Goal: Find specific page/section: Find specific page/section

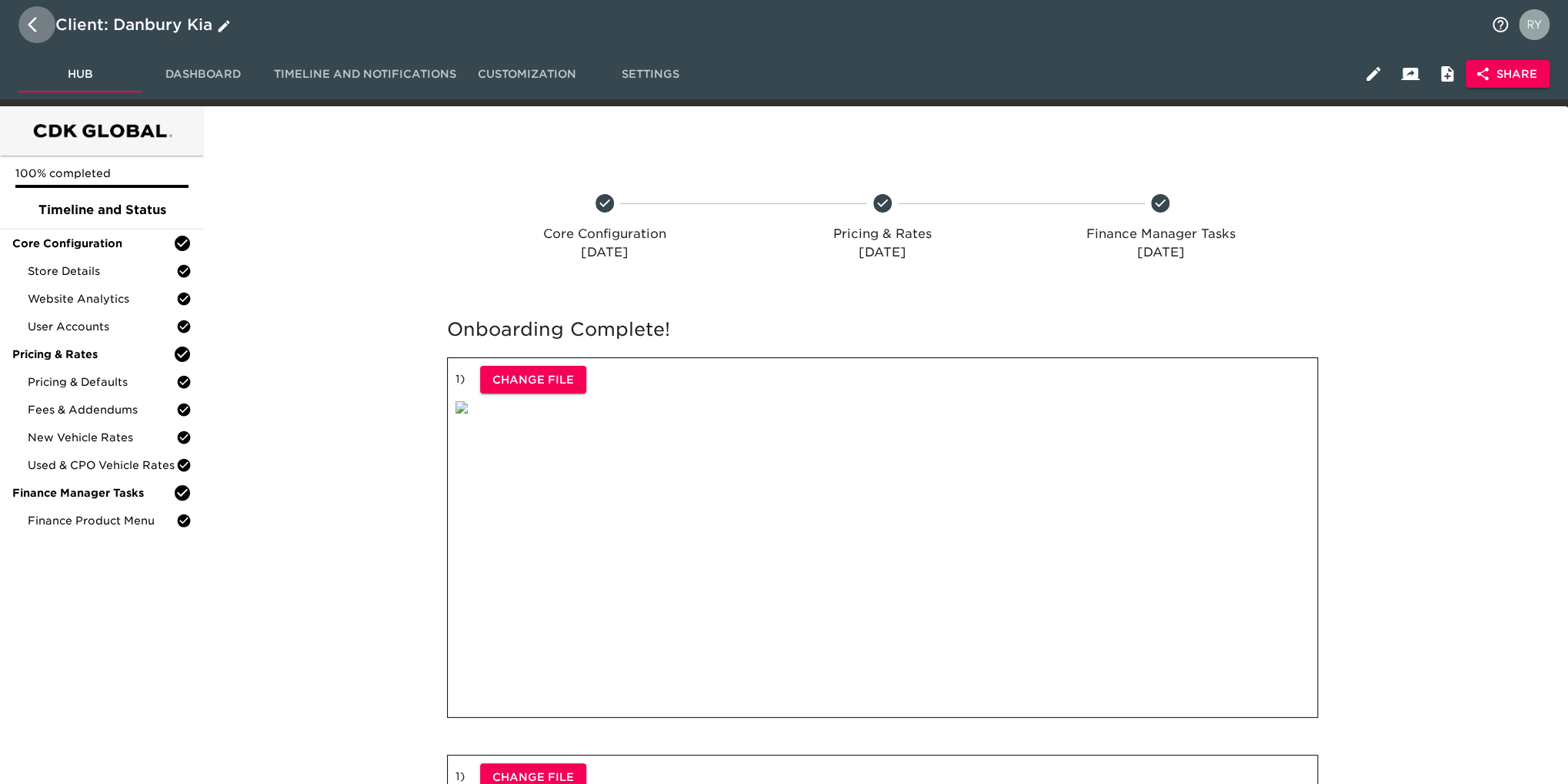
click at [32, 24] on icon "button" at bounding box center [37, 25] width 18 height 18
select select "10"
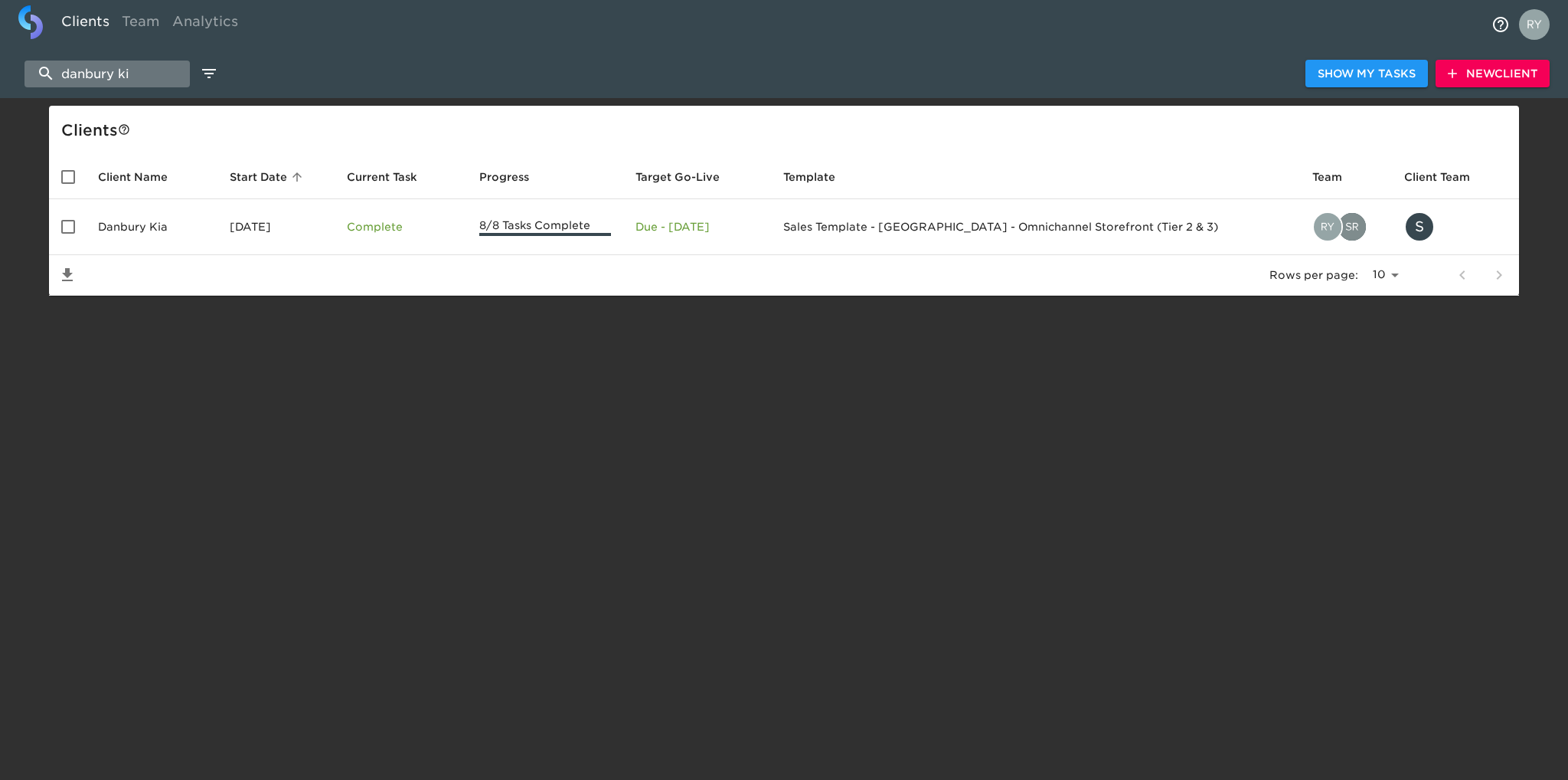
drag, startPoint x: 142, startPoint y: 74, endPoint x: 47, endPoint y: 74, distance: 95.0
click at [47, 74] on input "danbury ki" at bounding box center [107, 74] width 165 height 27
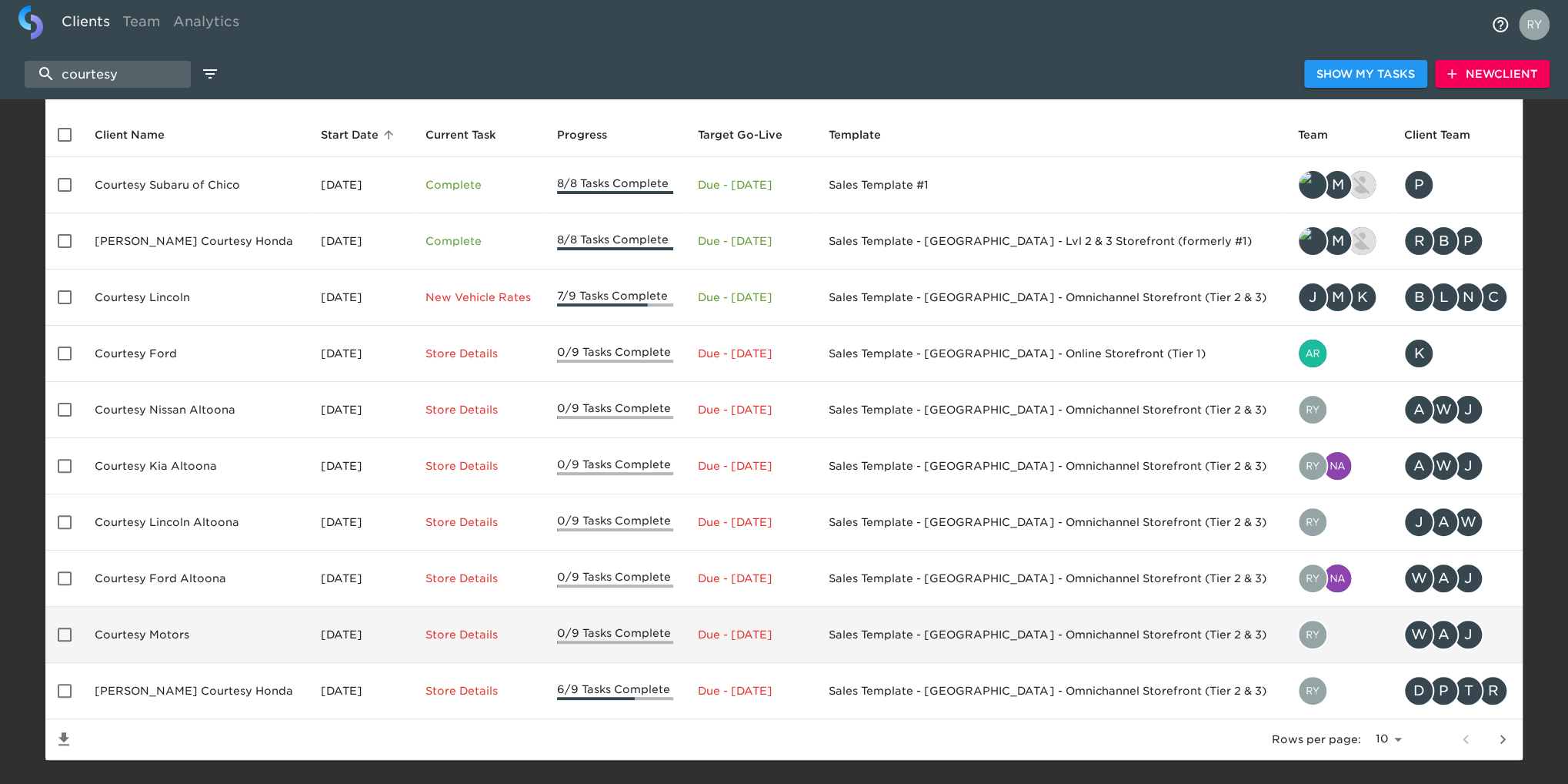
scroll to position [67, 0]
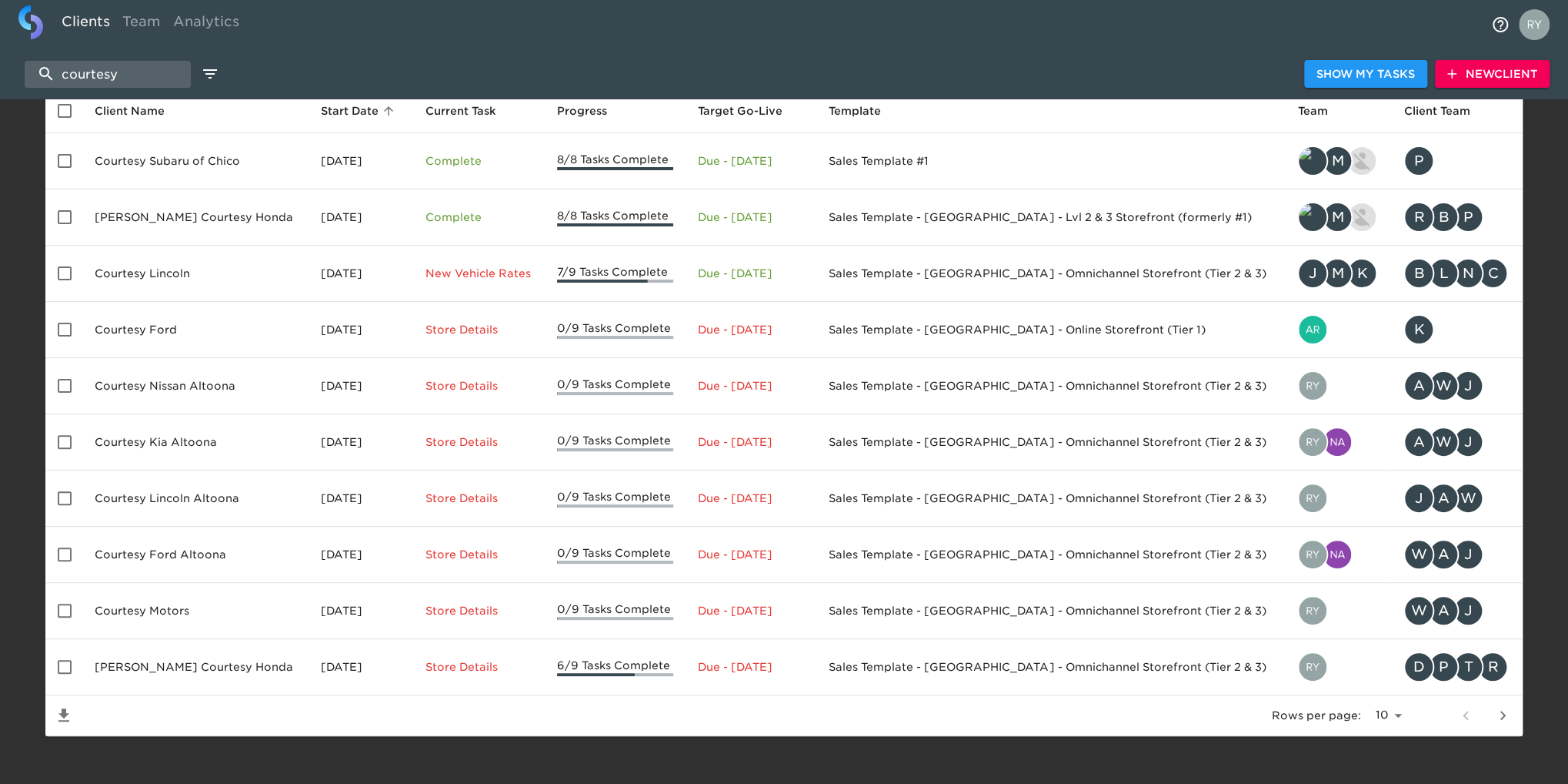
click at [1511, 712] on icon "next page" at bounding box center [1503, 715] width 18 height 18
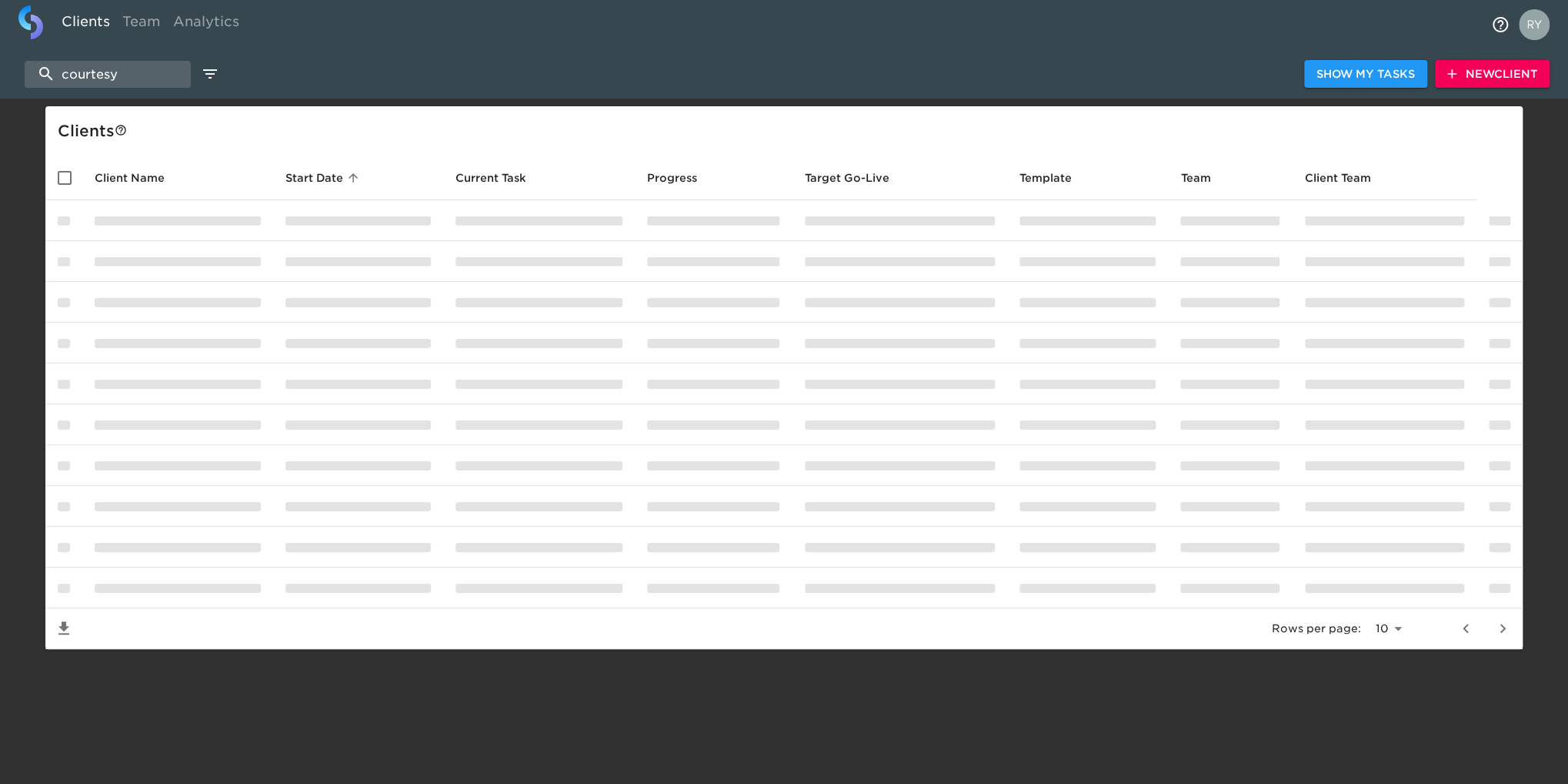
scroll to position [0, 0]
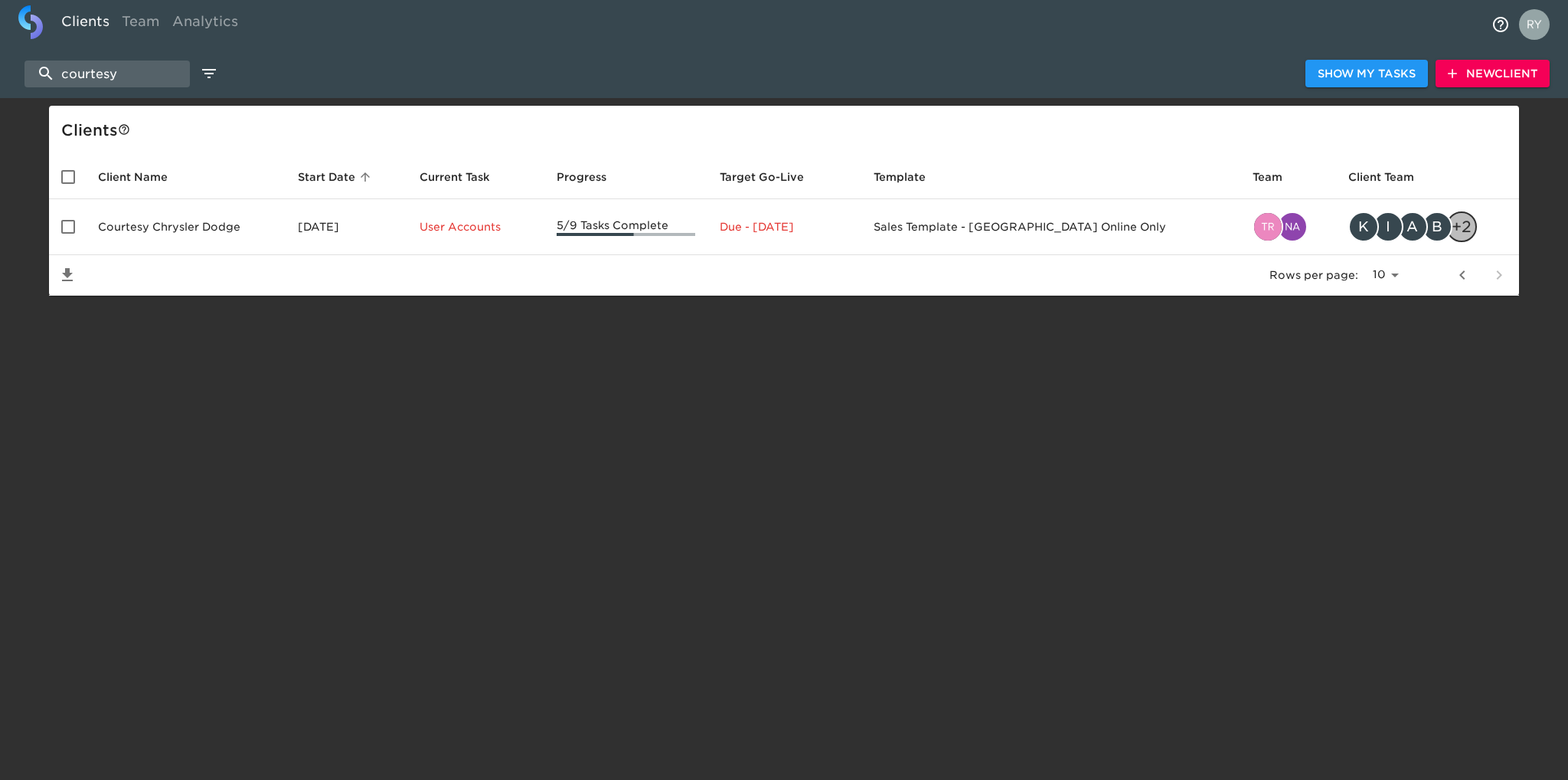
click at [1465, 271] on icon "previous page" at bounding box center [1462, 275] width 18 height 18
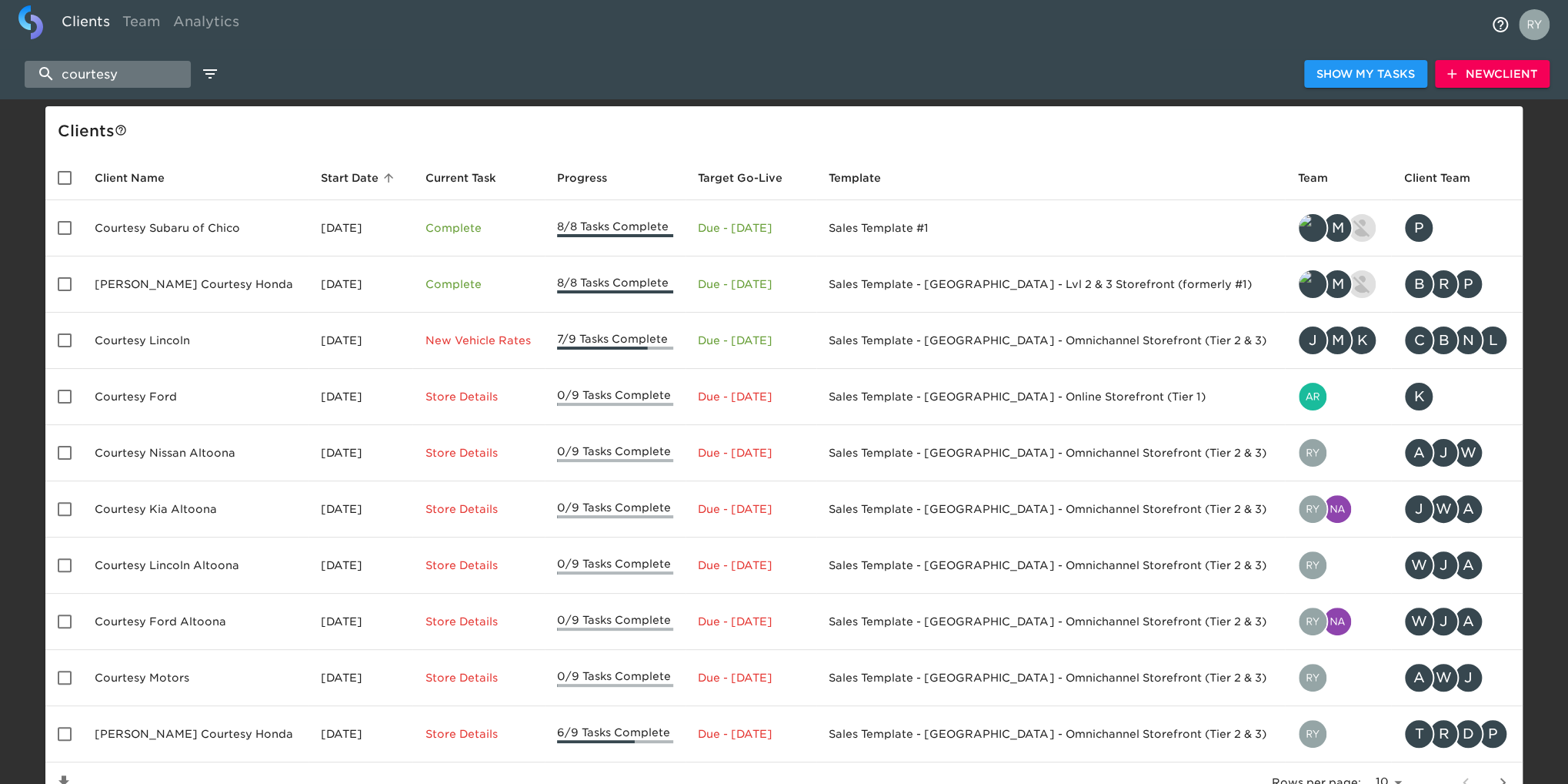
click at [142, 76] on input "courtesy" at bounding box center [108, 74] width 166 height 27
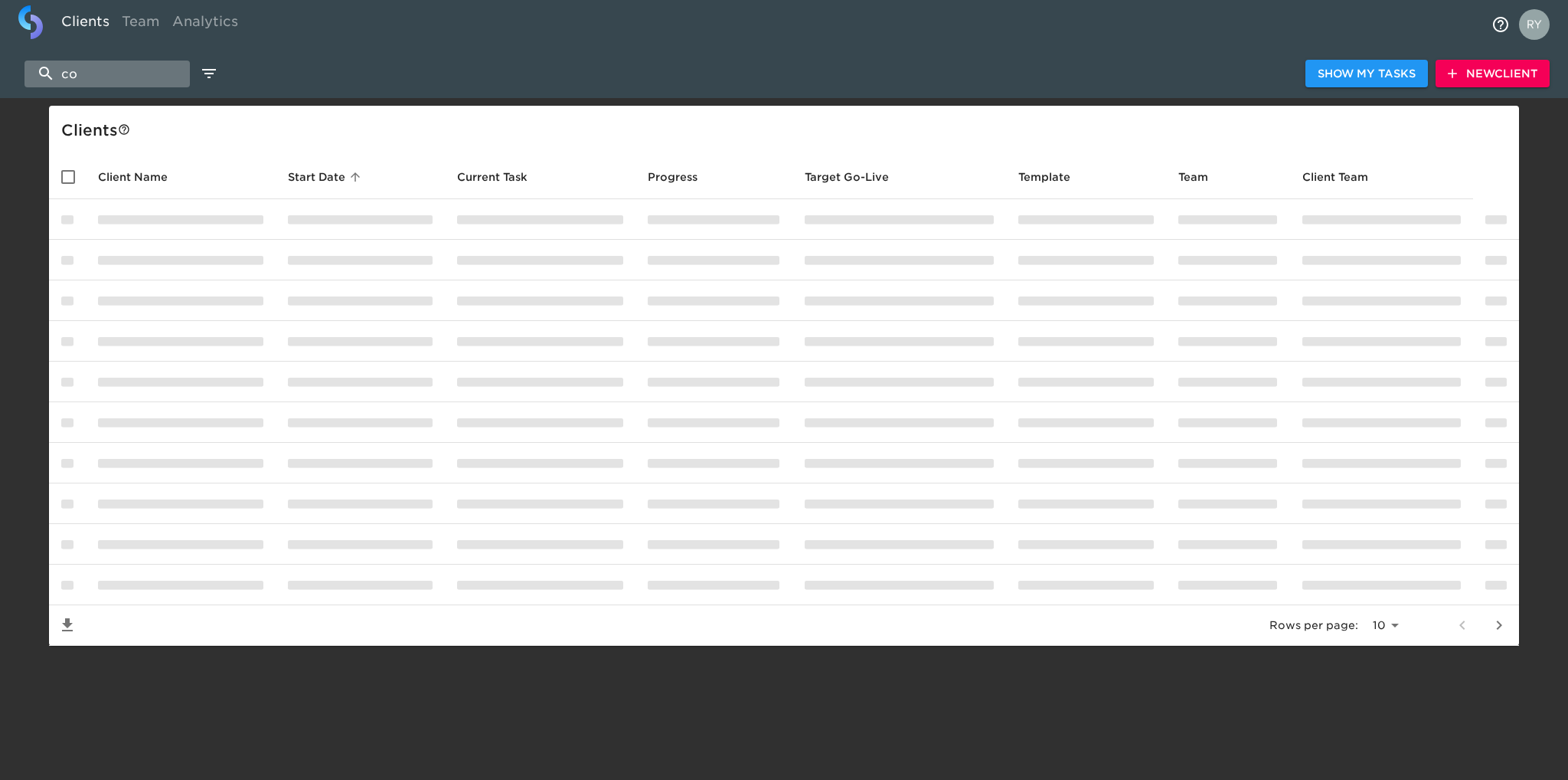
type input "c"
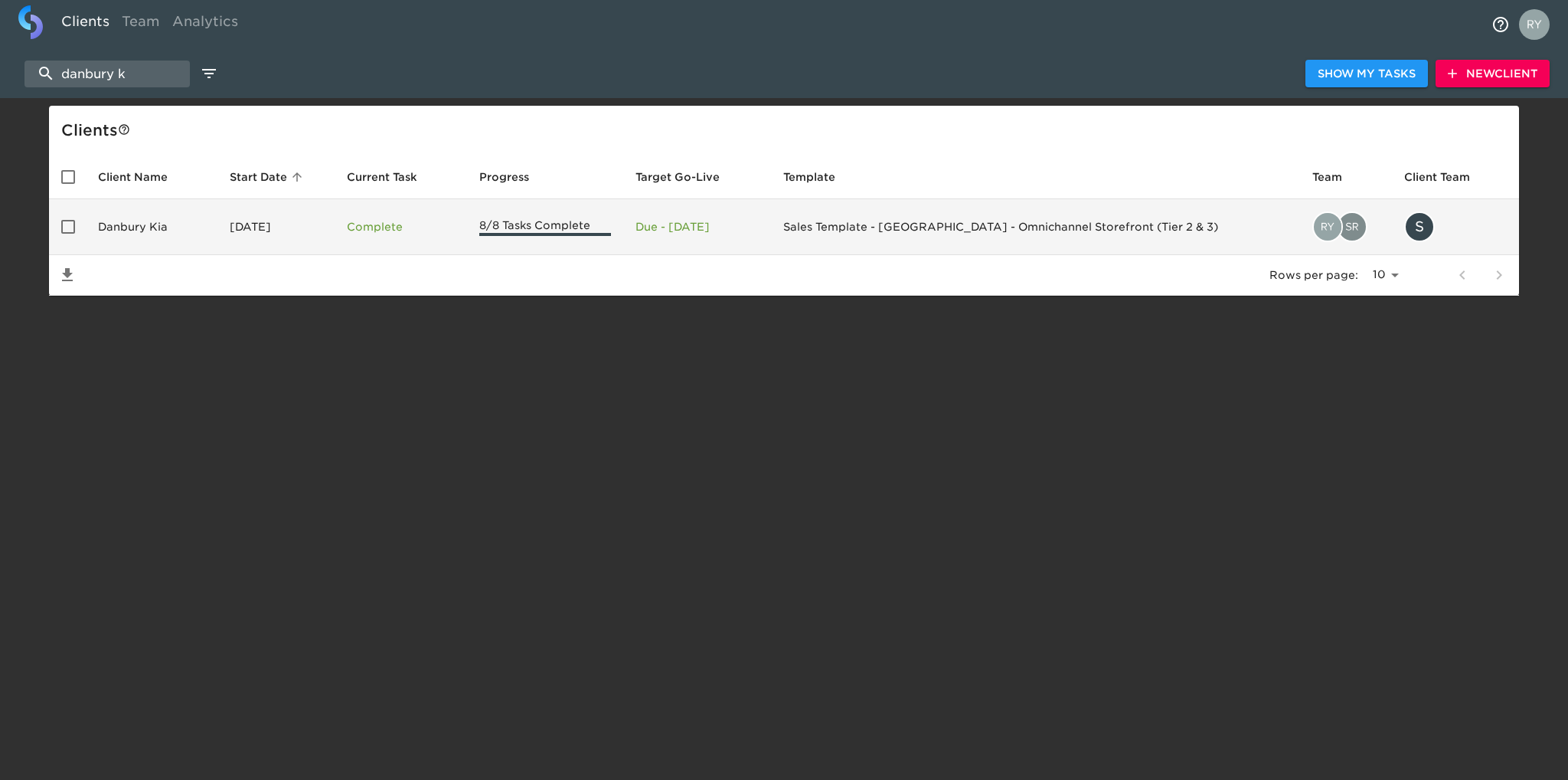
type input "danbury k"
click at [149, 223] on td "Danbury Kia" at bounding box center [152, 227] width 132 height 56
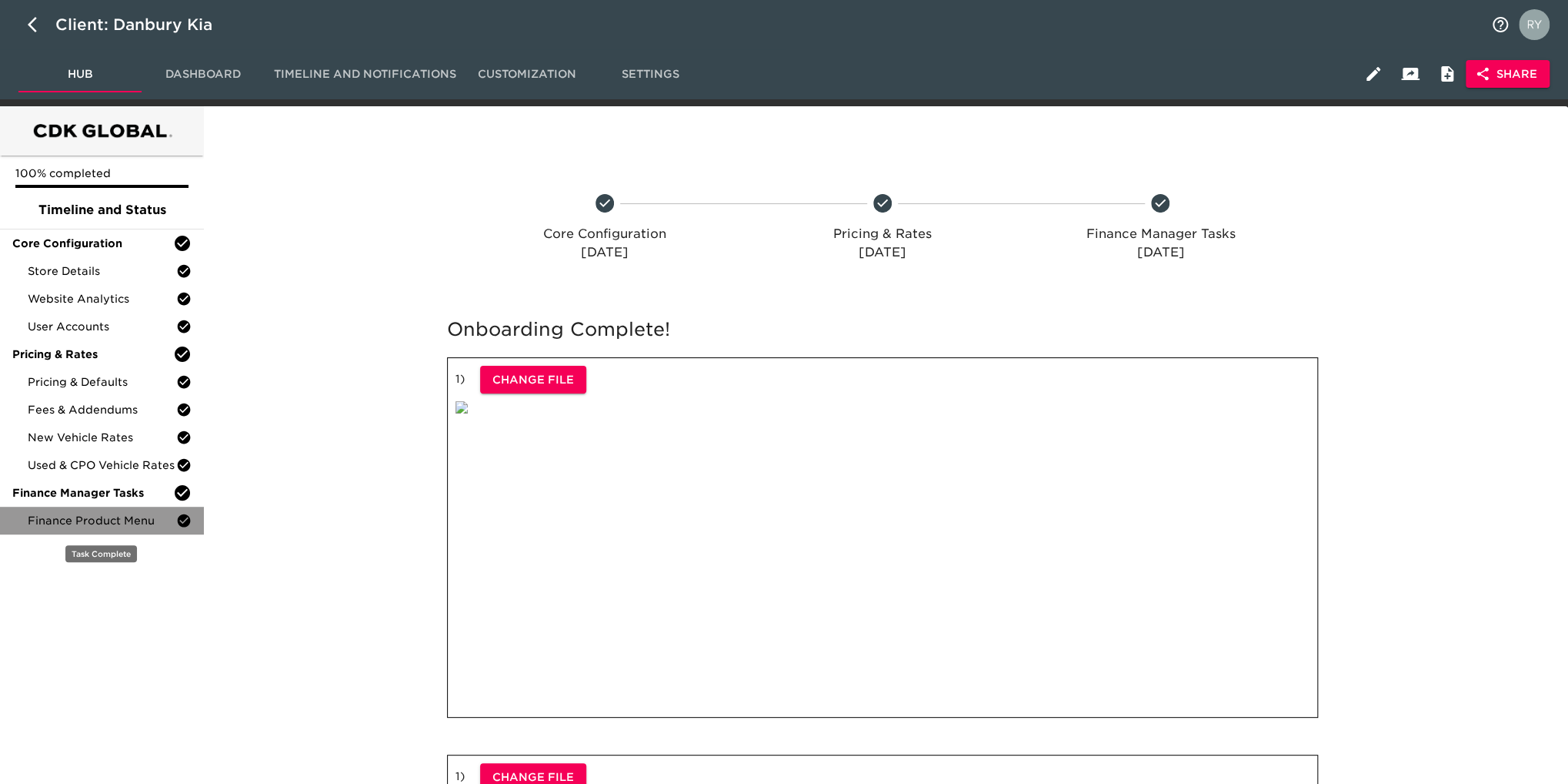
click at [108, 518] on span "Finance Product Menu" at bounding box center [102, 521] width 149 height 15
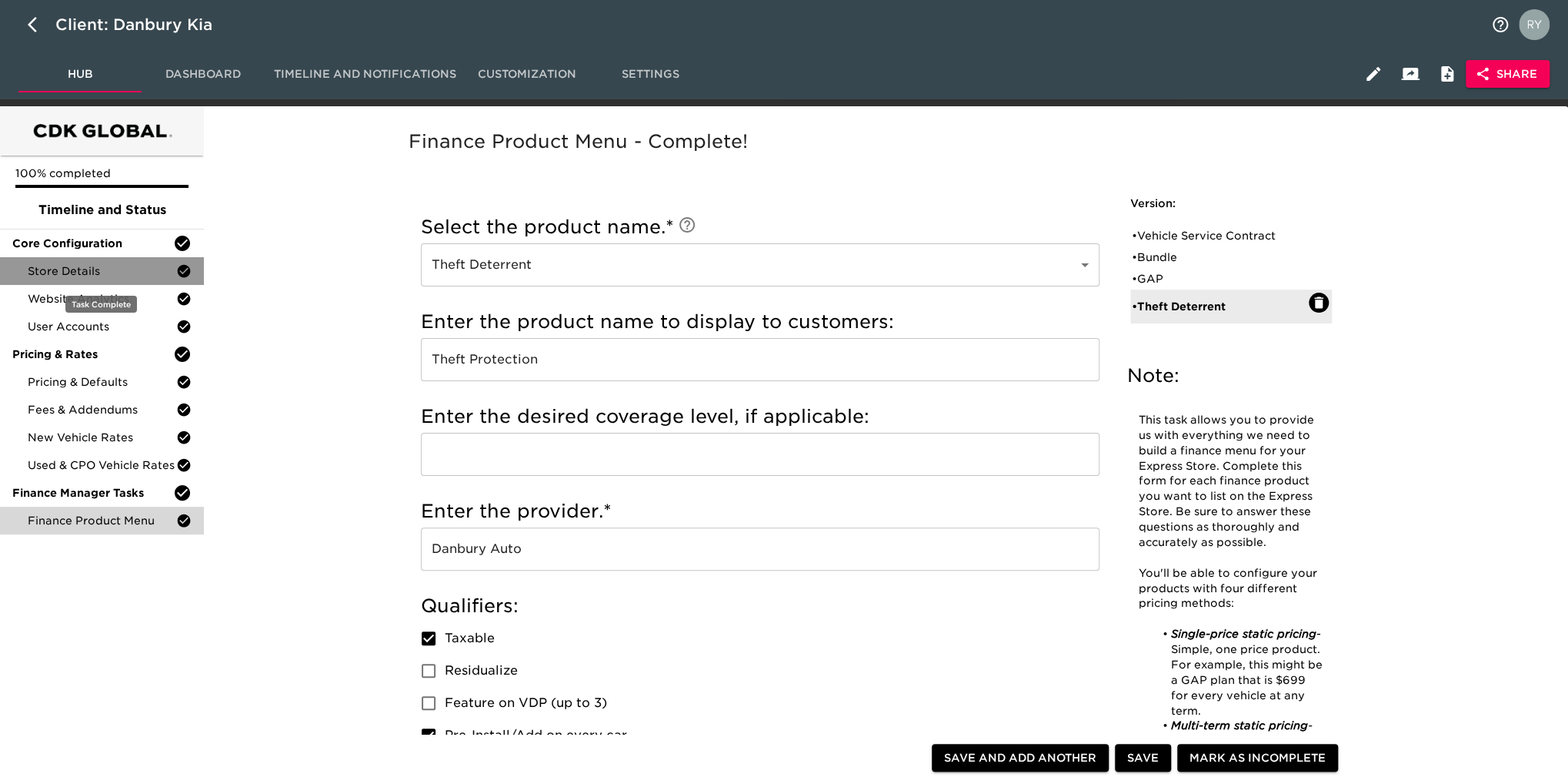
click at [62, 269] on span "Store Details" at bounding box center [102, 271] width 149 height 15
